Goal: Check status: Check status

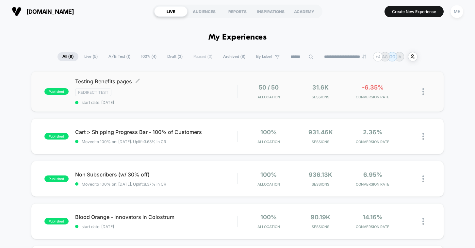
click at [195, 95] on div "Redirect Test" at bounding box center [156, 93] width 162 height 8
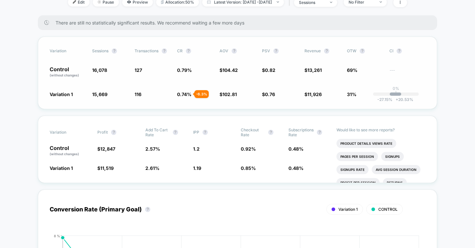
scroll to position [95, 0]
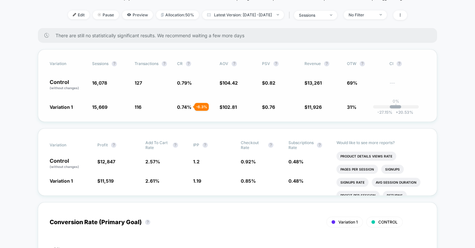
drag, startPoint x: 312, startPoint y: 185, endPoint x: 80, endPoint y: 78, distance: 254.9
click at [98, 80] on span "16,078" at bounding box center [99, 83] width 15 height 6
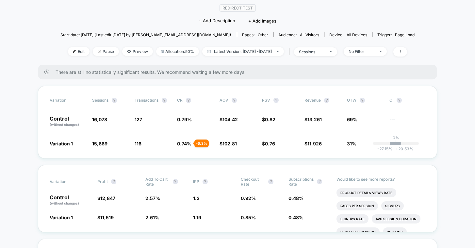
scroll to position [51, 0]
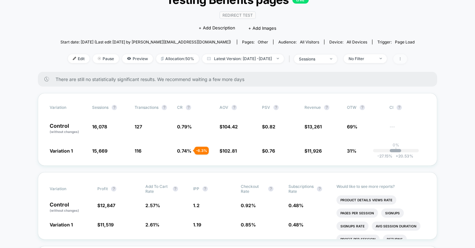
click at [402, 59] on icon at bounding box center [400, 59] width 4 height 4
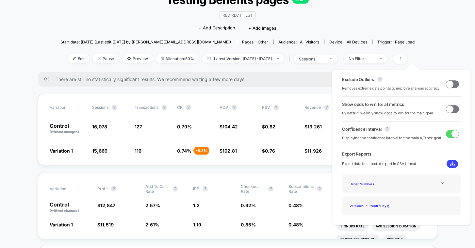
click at [449, 110] on span at bounding box center [450, 108] width 7 height 7
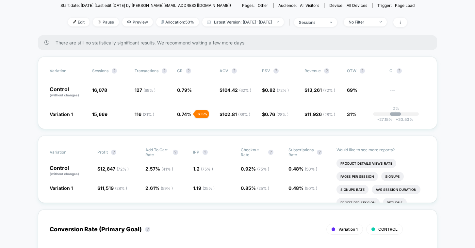
scroll to position [82, 0]
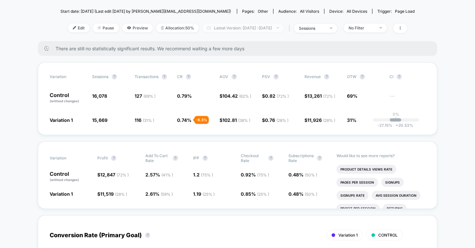
click at [250, 29] on span "Latest Version: [DATE] - [DATE]" at bounding box center [243, 28] width 82 height 9
select select "*"
select select "****"
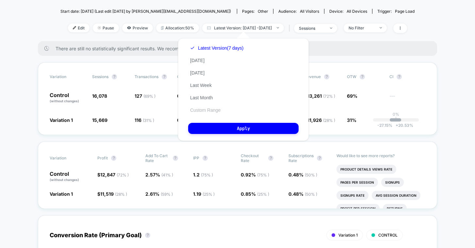
click at [214, 110] on button "Custom Range" at bounding box center [205, 110] width 34 height 6
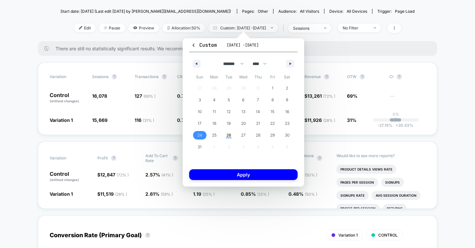
click at [197, 136] on span "24" at bounding box center [200, 135] width 15 height 8
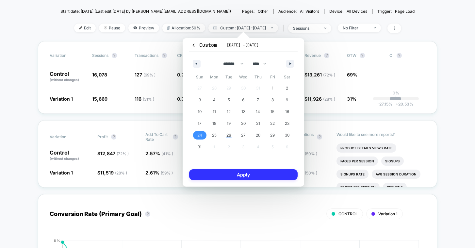
click at [245, 174] on button "Apply" at bounding box center [243, 174] width 109 height 11
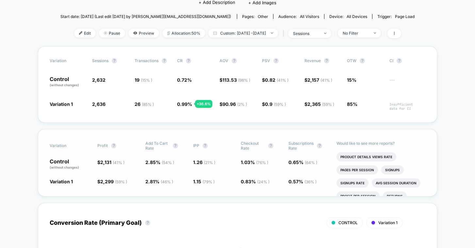
scroll to position [75, 0]
